Goal: Find specific page/section: Locate item on page

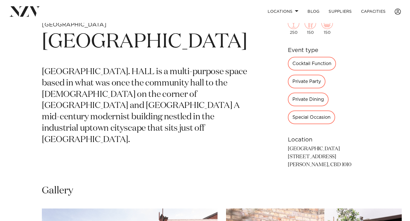
scroll to position [366, 0]
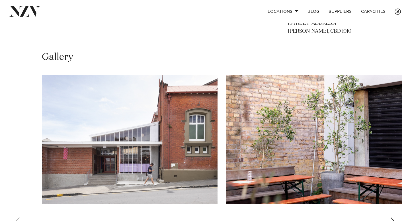
click at [169, 108] on img "1 / 13" at bounding box center [130, 139] width 176 height 129
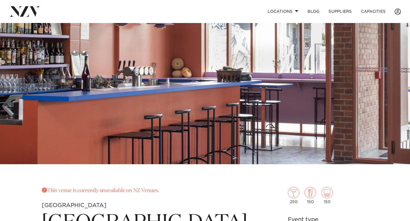
scroll to position [34, 0]
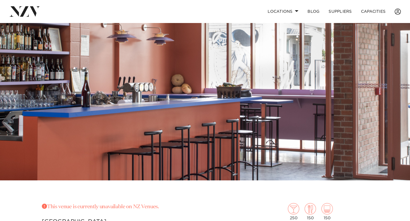
click at [204, 83] on img at bounding box center [205, 85] width 410 height 192
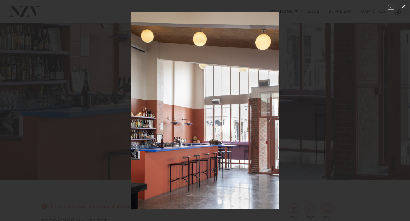
click at [403, 7] on icon at bounding box center [404, 6] width 4 height 4
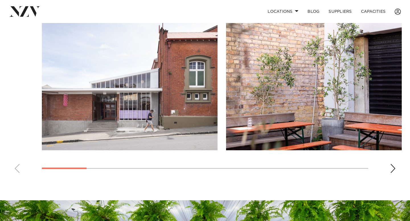
scroll to position [421, 0]
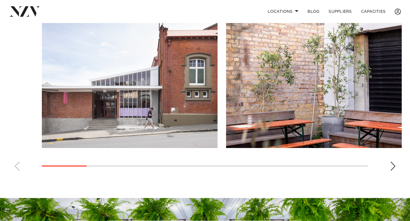
click at [195, 83] on img "1 / 13" at bounding box center [130, 83] width 176 height 129
